Goal: Transaction & Acquisition: Obtain resource

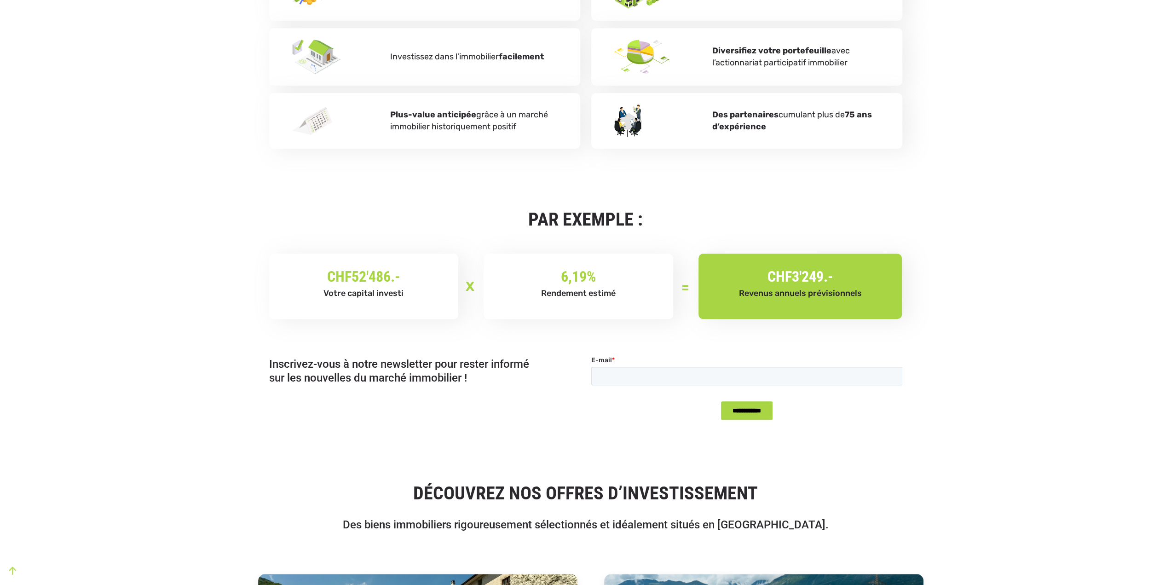
scroll to position [644, 0]
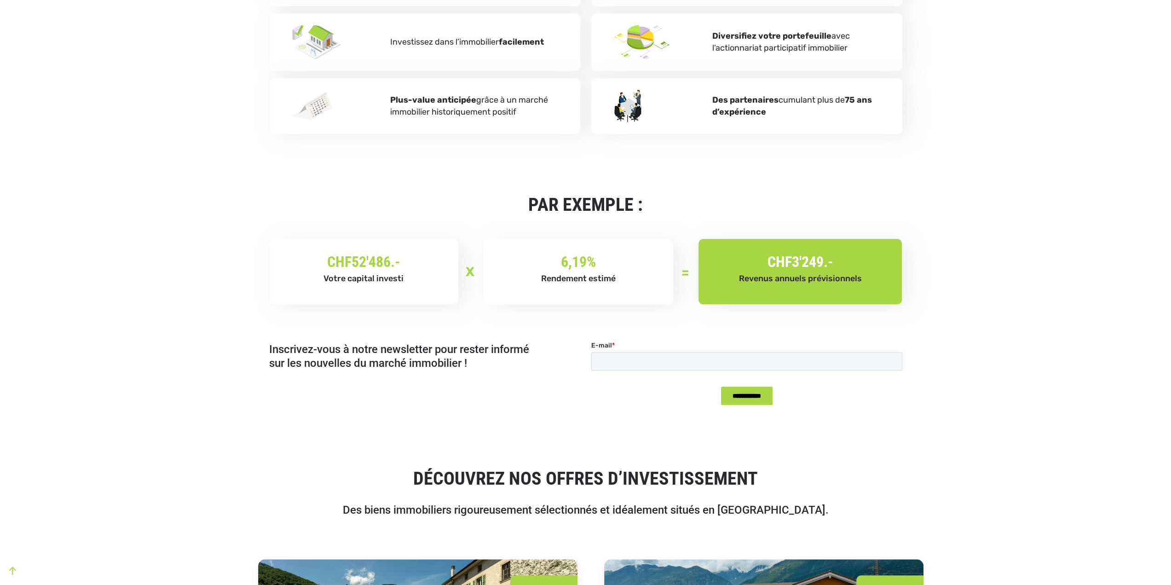
click at [660, 252] on div "6,19 % Rendement estimé" at bounding box center [579, 271] width 190 height 65
click at [757, 273] on span "Revenus annuels prévisionnels" at bounding box center [800, 278] width 123 height 10
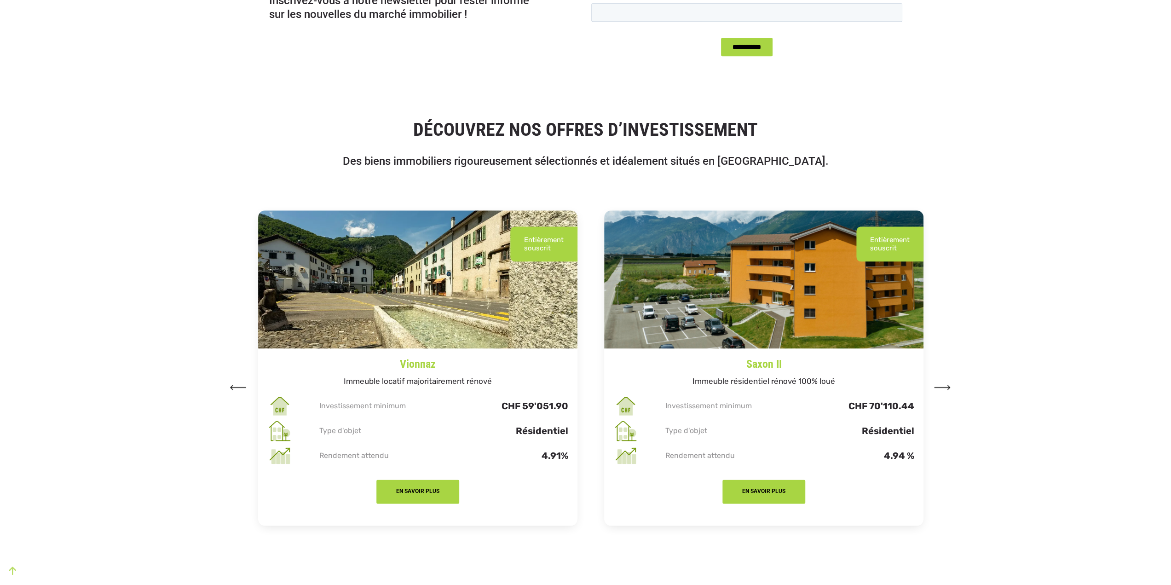
scroll to position [1058, 0]
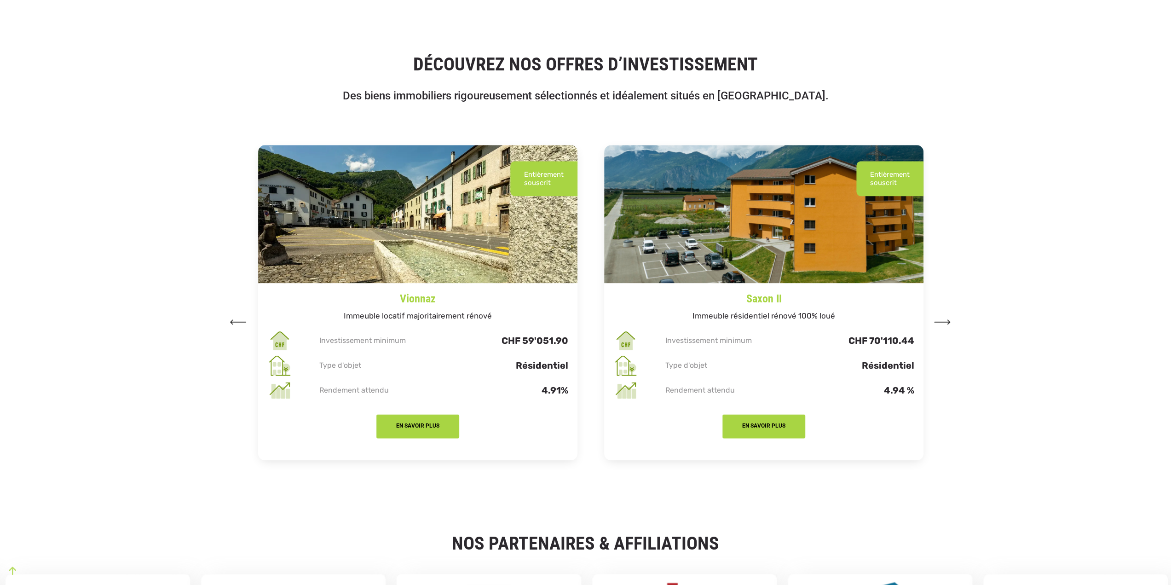
click at [945, 319] on button at bounding box center [942, 321] width 17 height 14
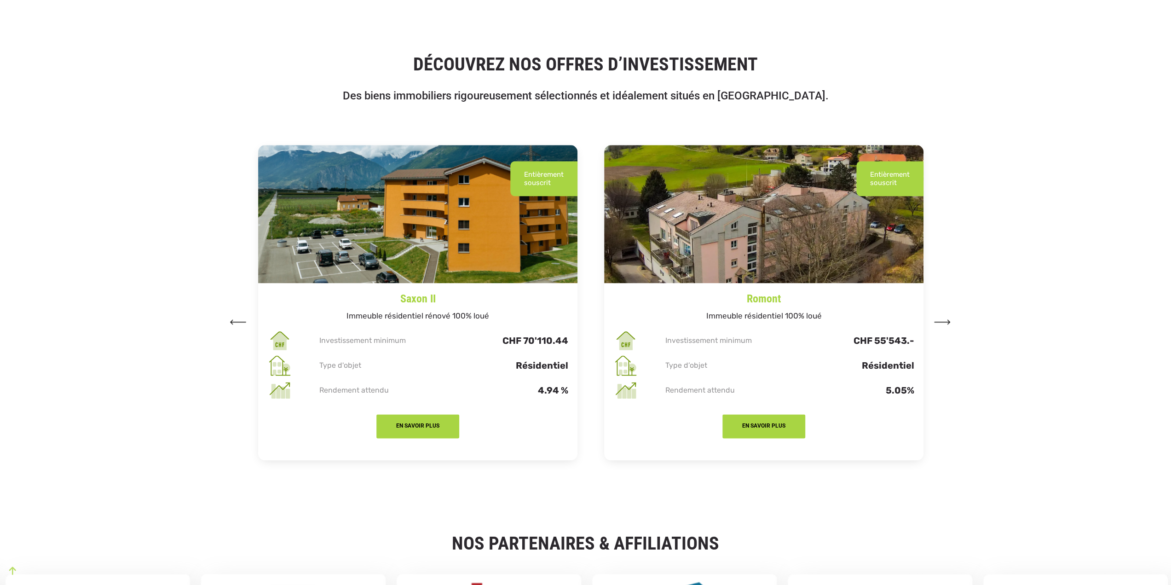
click at [945, 318] on button at bounding box center [942, 321] width 17 height 14
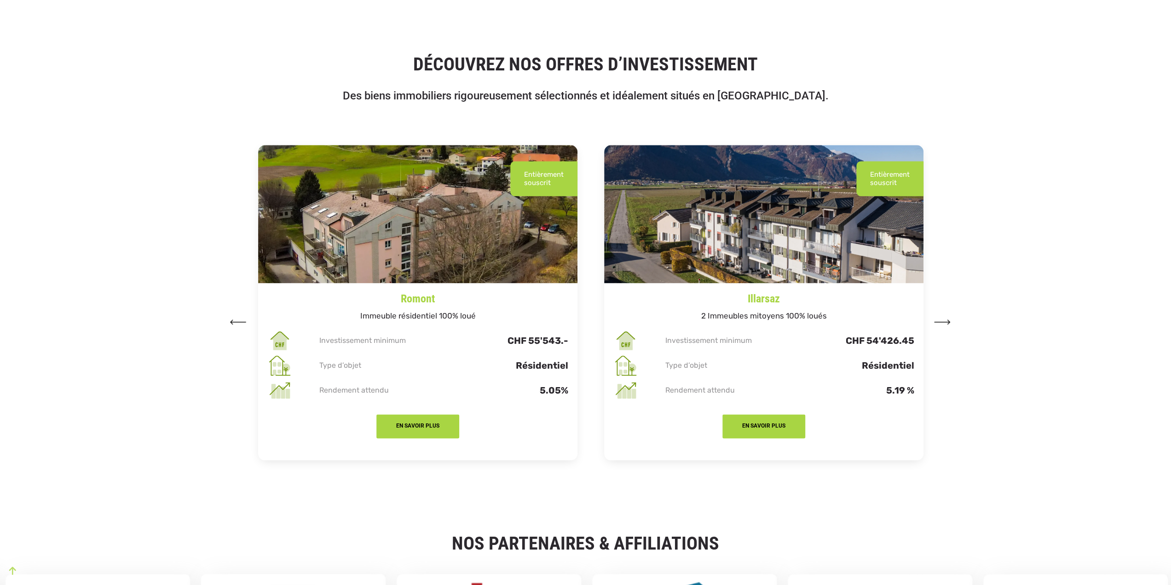
click at [945, 318] on button at bounding box center [942, 321] width 17 height 14
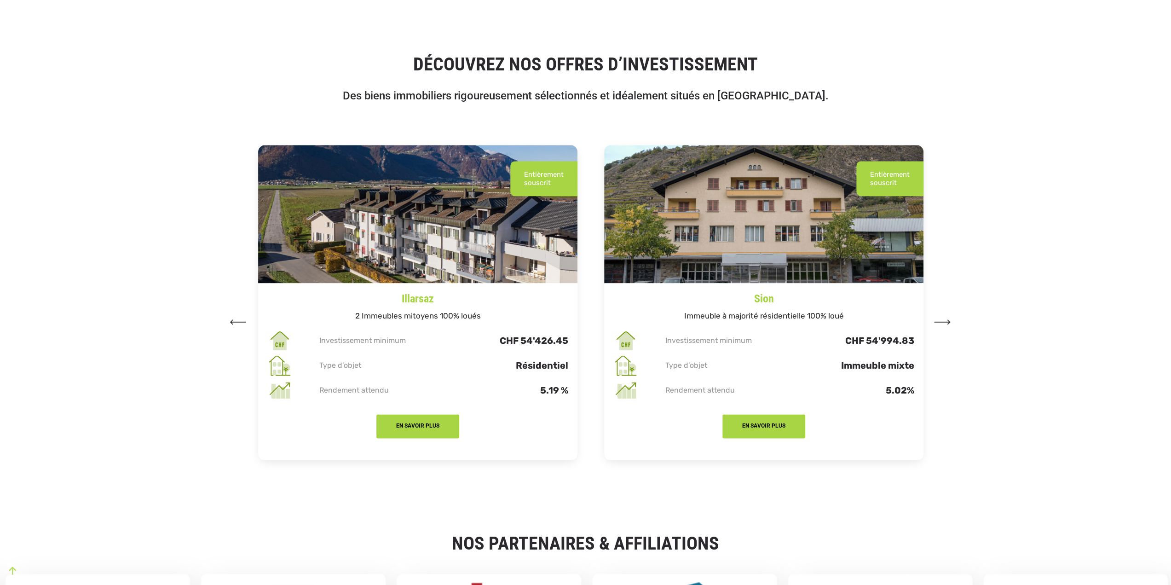
click at [945, 318] on button at bounding box center [942, 321] width 17 height 14
click at [944, 317] on button at bounding box center [942, 321] width 17 height 14
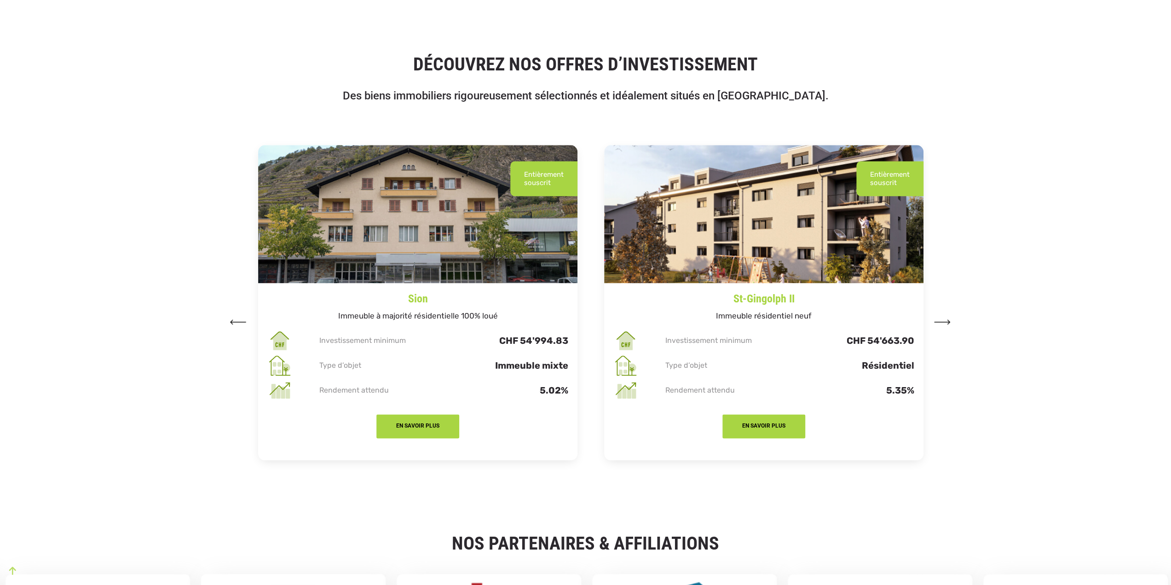
click at [944, 317] on button at bounding box center [942, 321] width 17 height 14
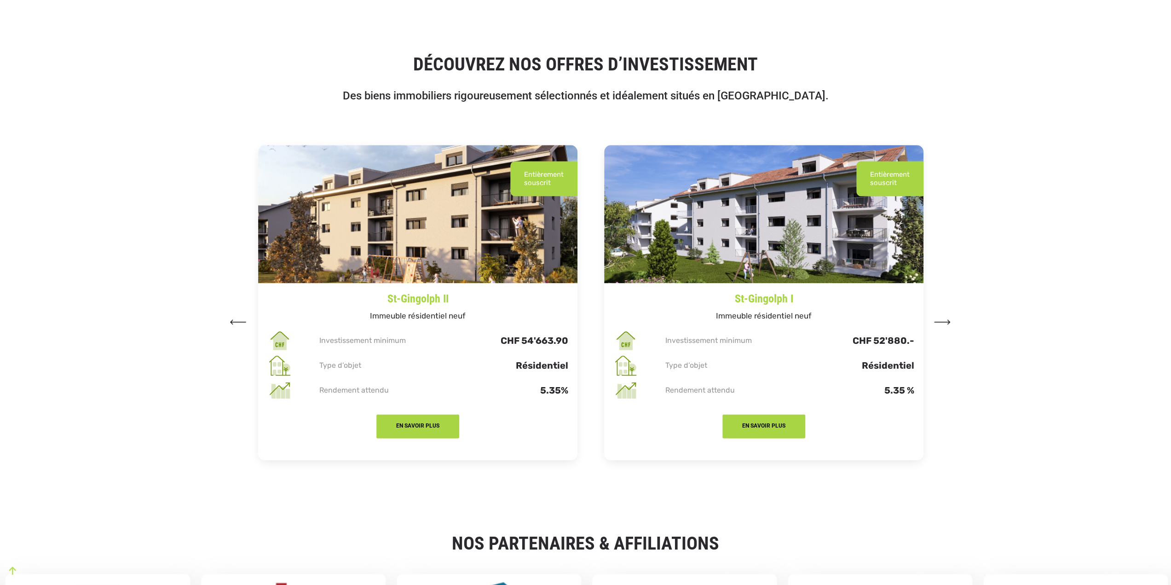
click at [234, 320] on img at bounding box center [238, 321] width 17 height 5
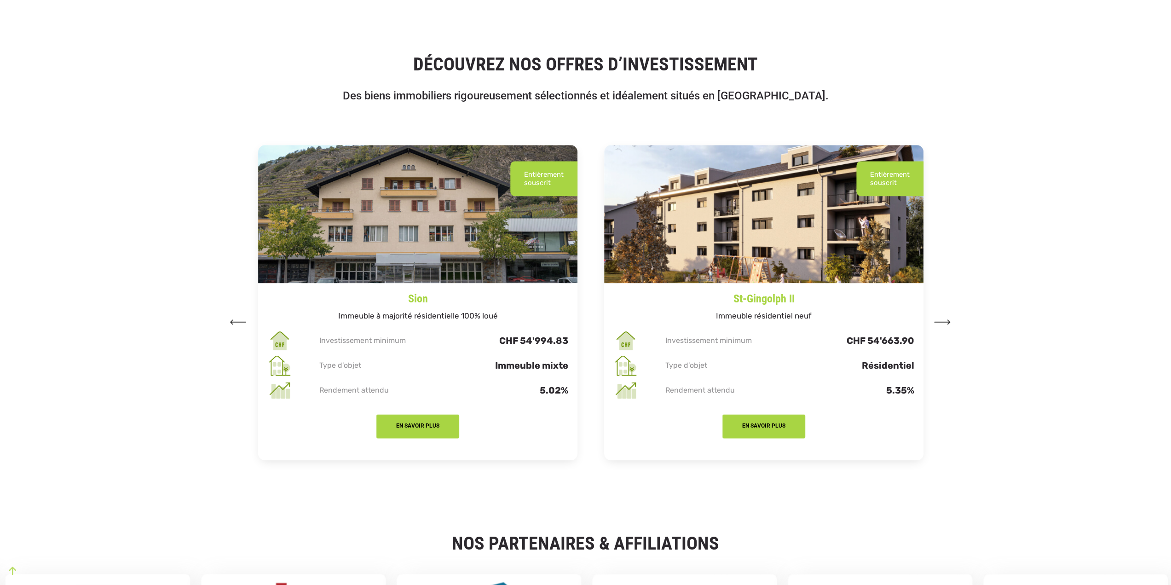
click at [234, 320] on img at bounding box center [238, 321] width 17 height 5
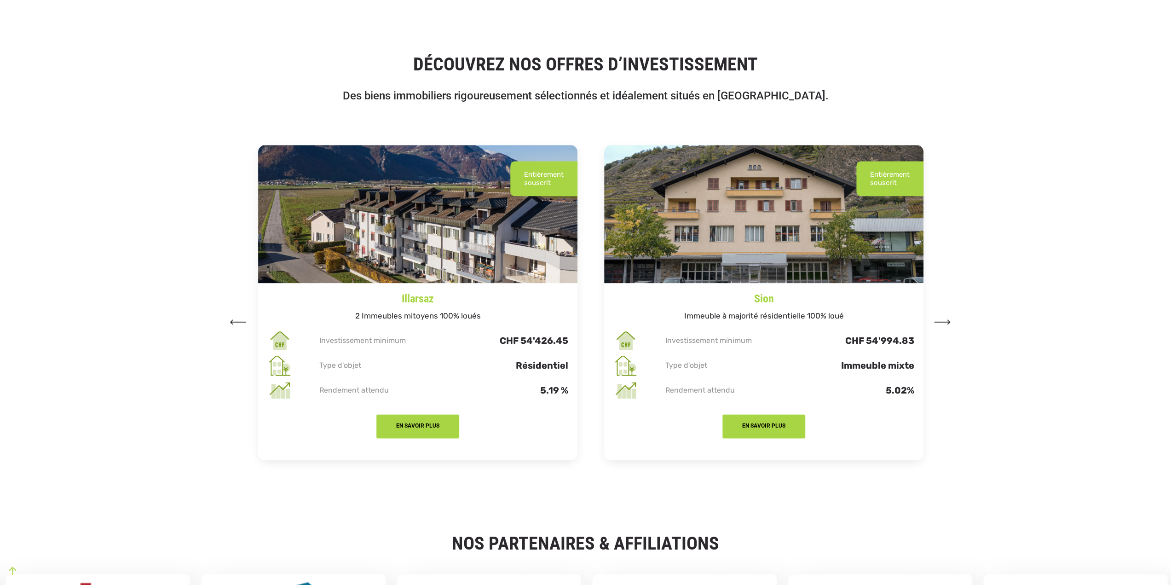
click at [234, 320] on img at bounding box center [238, 321] width 17 height 5
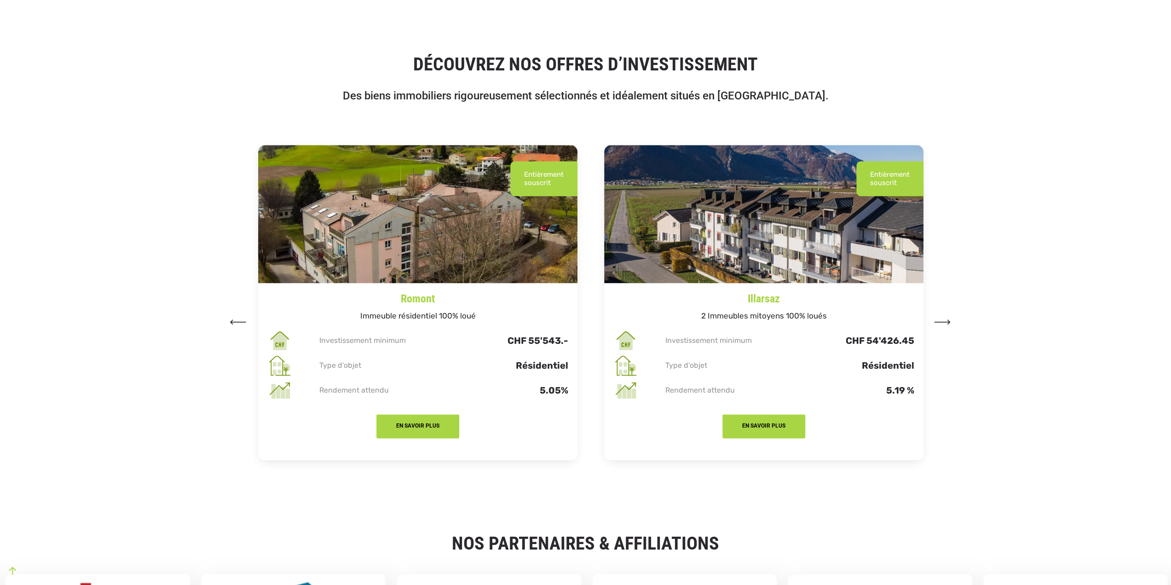
click at [234, 320] on img at bounding box center [238, 321] width 17 height 5
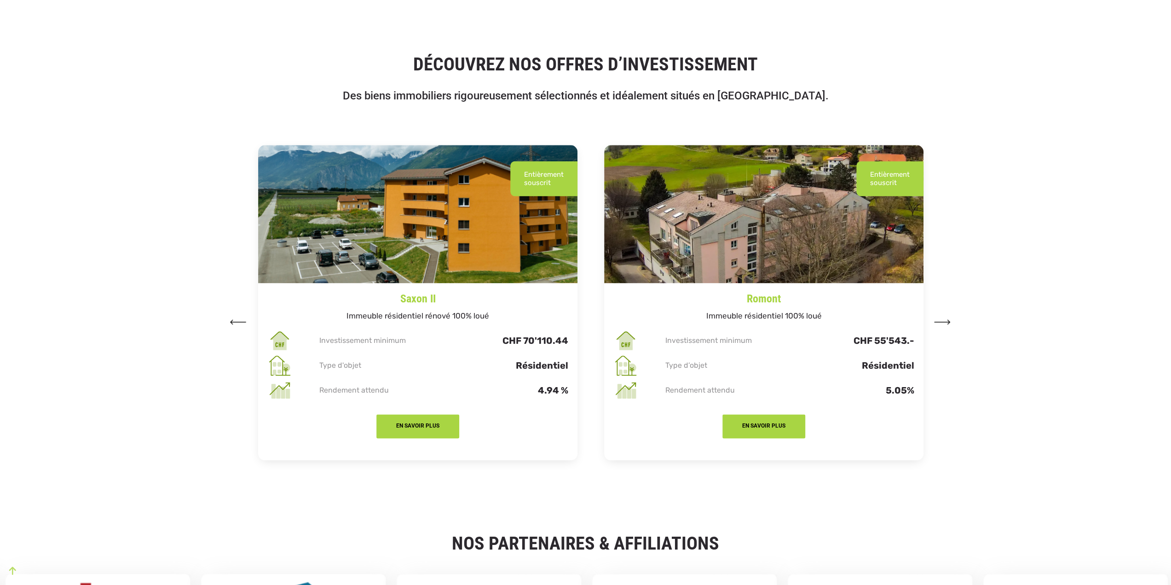
click at [234, 320] on img at bounding box center [238, 321] width 17 height 5
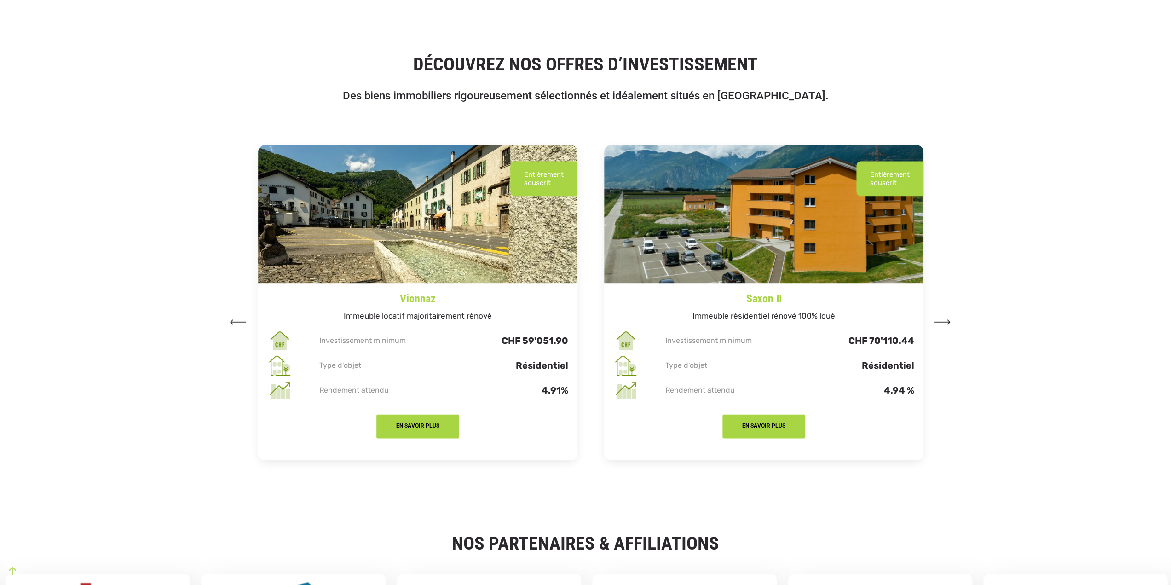
click at [234, 320] on img at bounding box center [238, 321] width 17 height 5
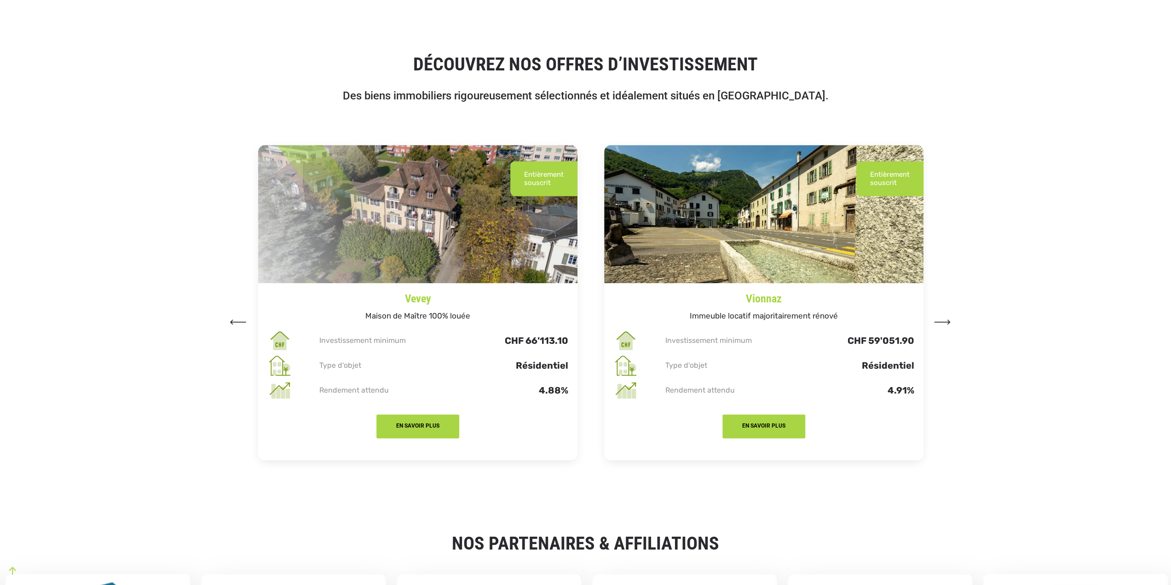
click at [234, 320] on img at bounding box center [238, 321] width 17 height 5
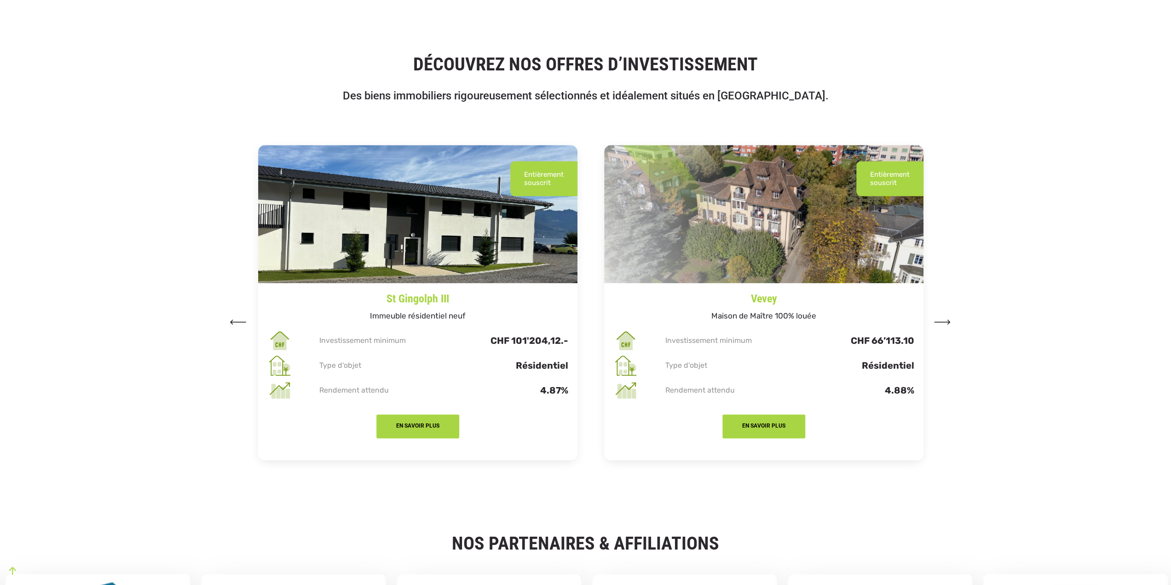
click at [232, 319] on button at bounding box center [238, 321] width 17 height 14
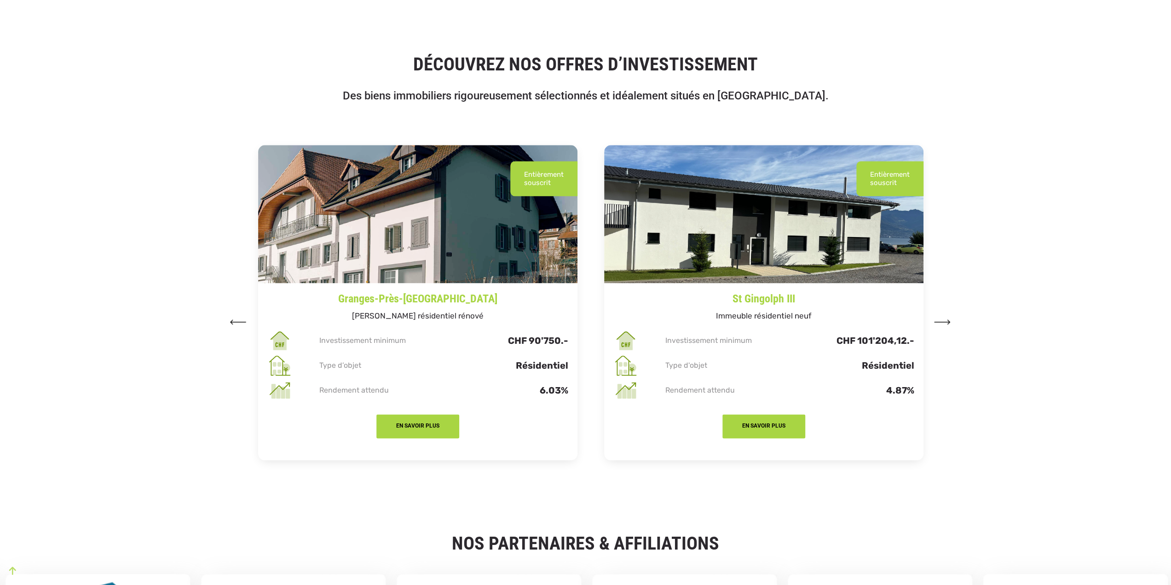
click at [232, 319] on button at bounding box center [238, 321] width 17 height 14
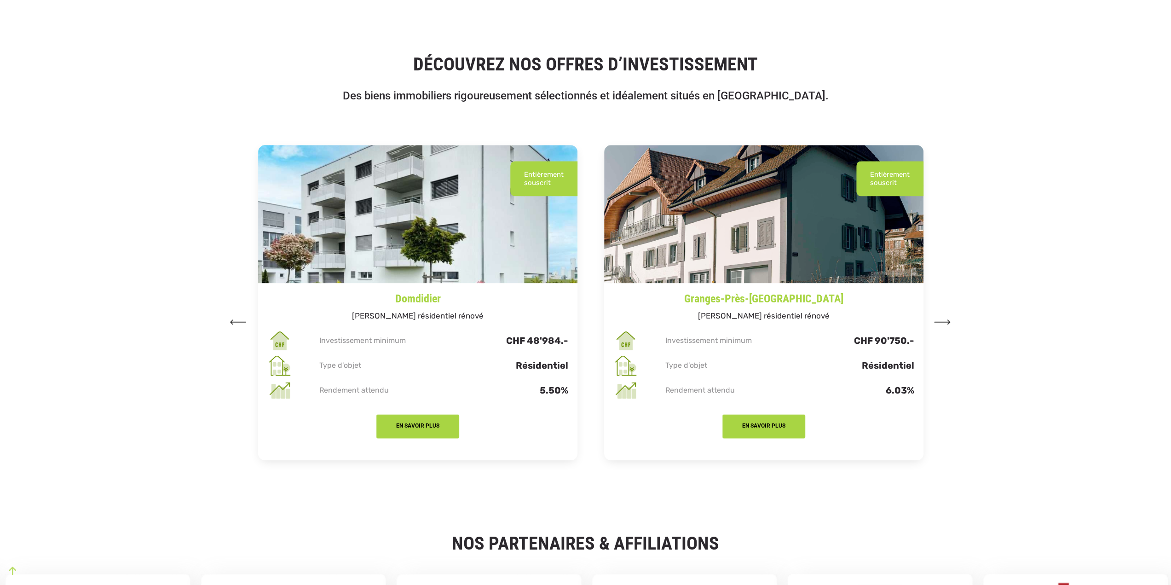
click at [748, 248] on img at bounding box center [763, 214] width 319 height 138
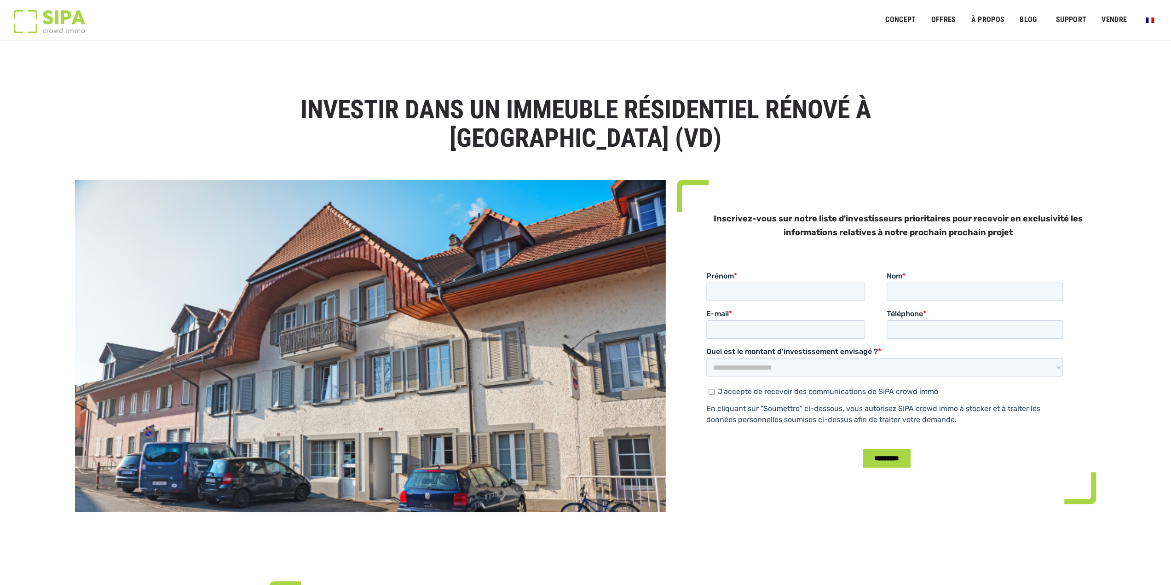
click at [462, 362] on img at bounding box center [370, 346] width 591 height 332
click at [768, 291] on input "Prénom *" at bounding box center [785, 291] width 159 height 18
type input "*******"
type input "******"
type input "**********"
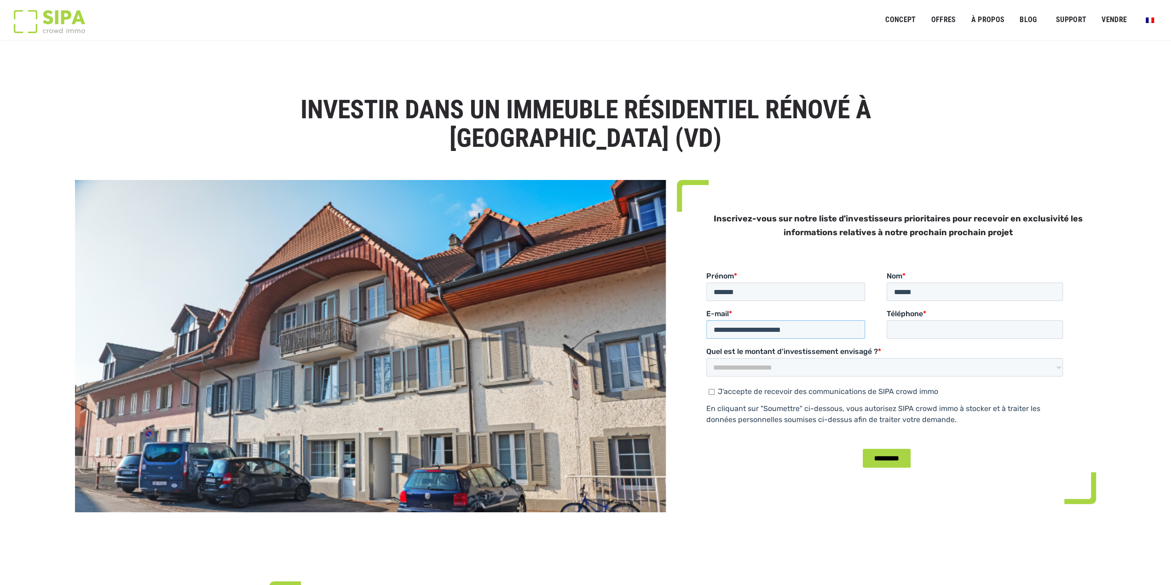
type input "**********"
click at [849, 370] on select "**********" at bounding box center [884, 367] width 357 height 18
click at [350, 340] on img at bounding box center [370, 346] width 591 height 332
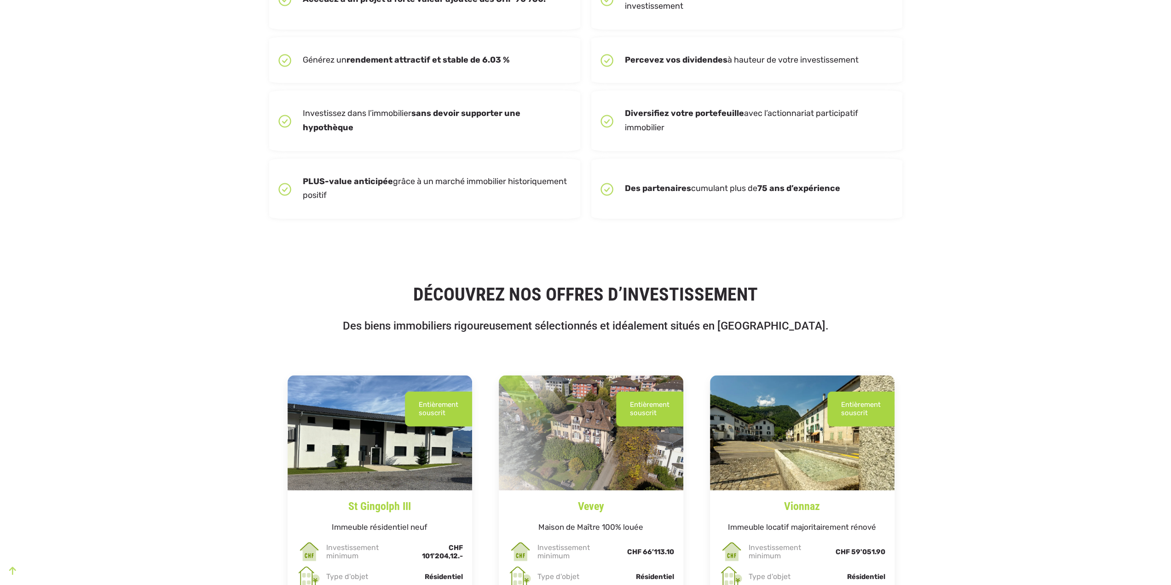
scroll to position [1426, 0]
